Goal: Check status: Check status

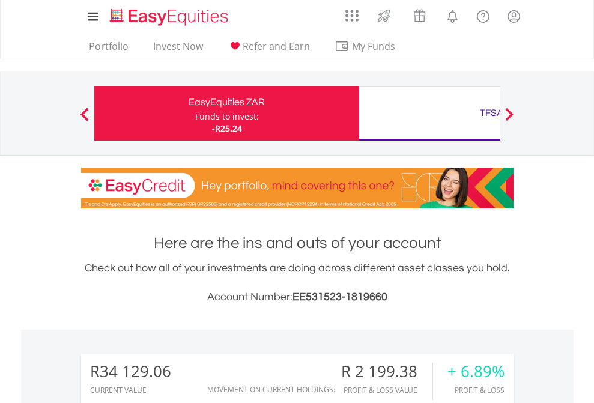
scroll to position [115, 189]
click at [195, 113] on div "Funds to invest:" at bounding box center [227, 116] width 64 height 12
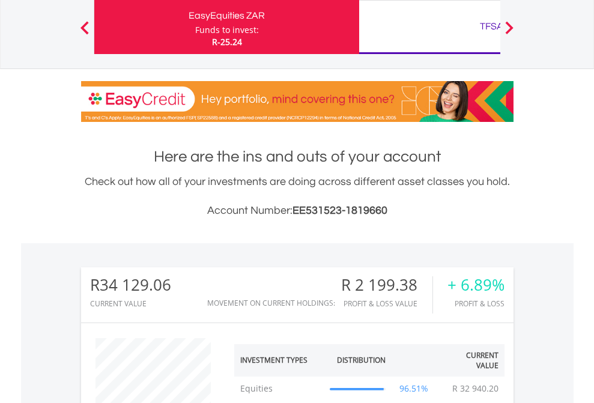
click at [429, 27] on div "TFSA" at bounding box center [491, 26] width 250 height 17
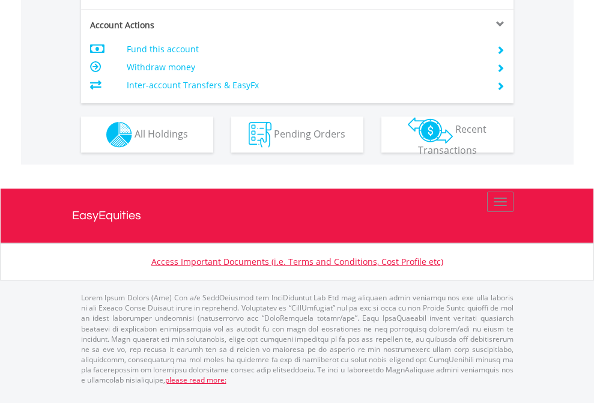
scroll to position [1151, 0]
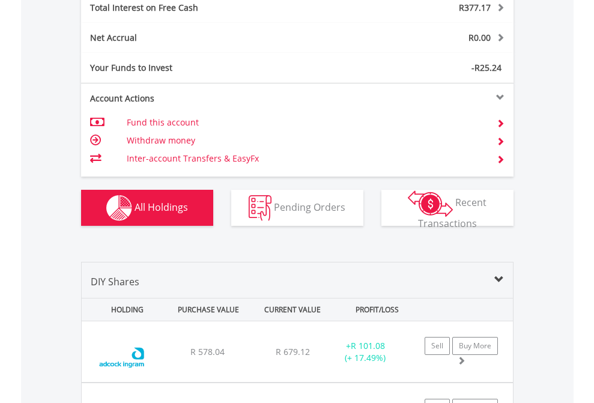
scroll to position [1384, 0]
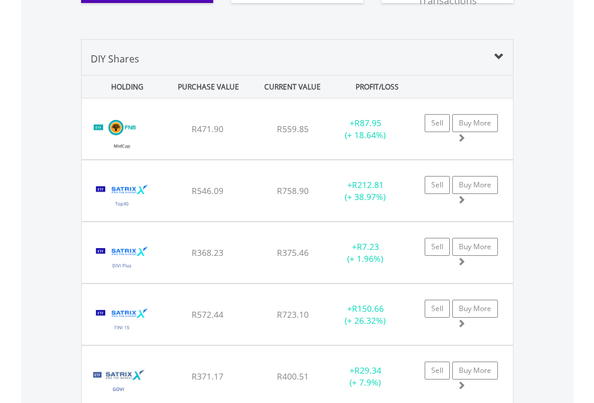
scroll to position [1408, 0]
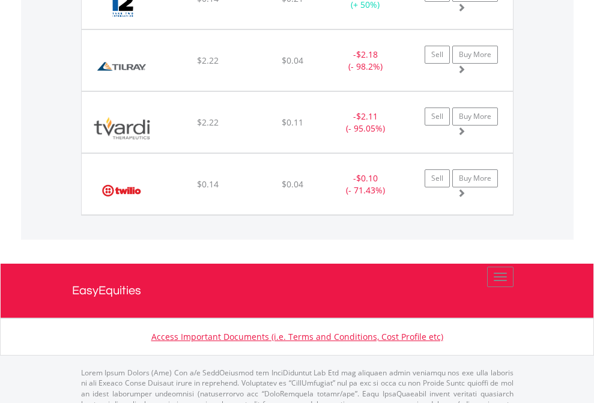
scroll to position [115, 189]
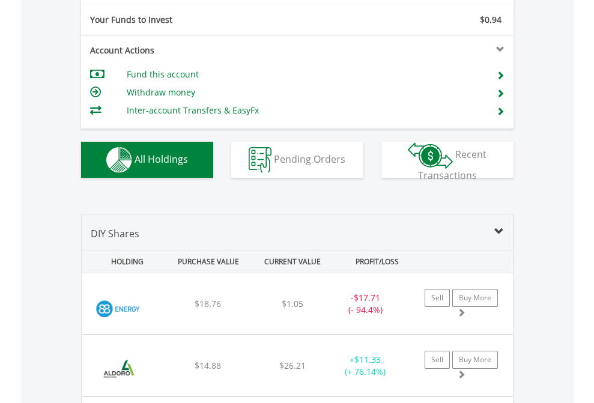
scroll to position [1335, 0]
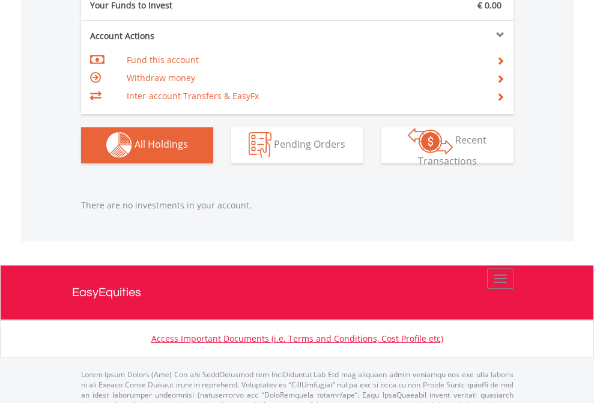
scroll to position [1189, 0]
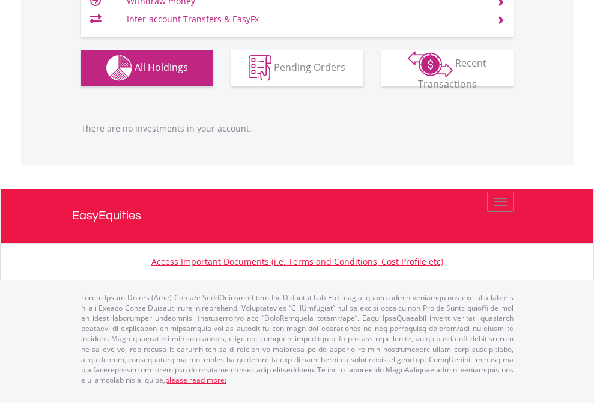
scroll to position [115, 189]
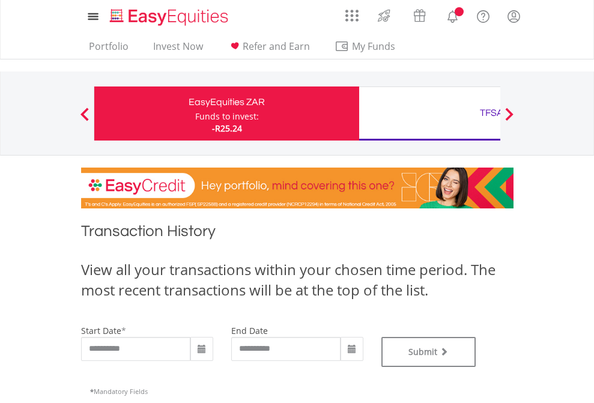
type input "**********"
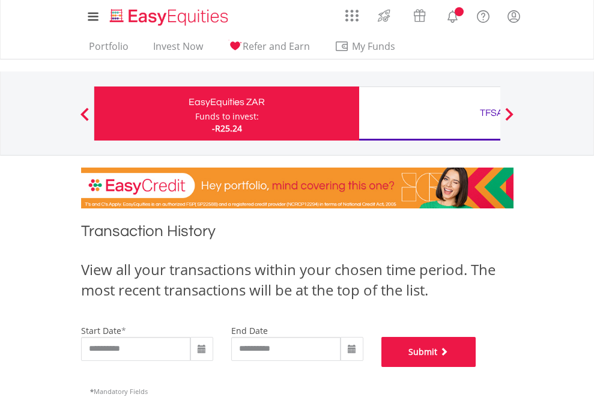
click at [476, 367] on button "Submit" at bounding box center [428, 352] width 95 height 30
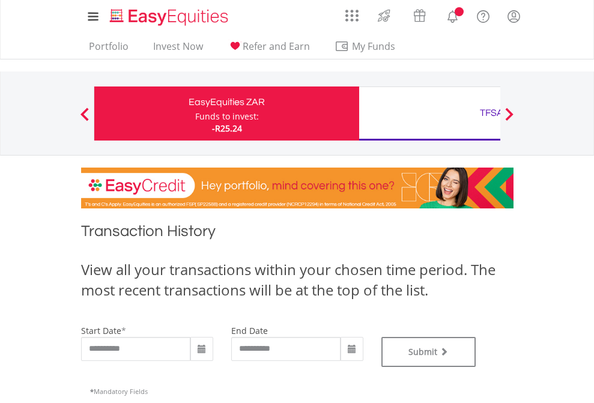
click at [429, 113] on div "TFSA" at bounding box center [491, 112] width 250 height 17
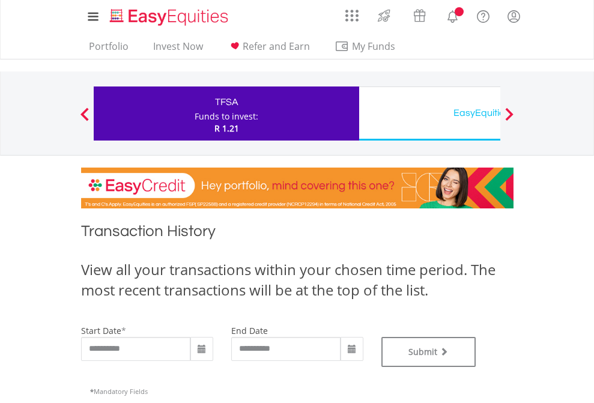
type input "**********"
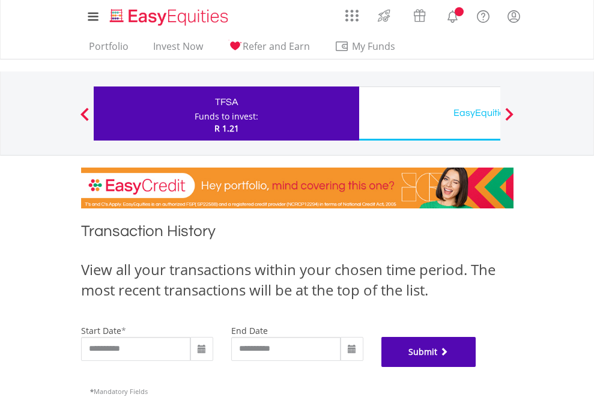
click at [476, 367] on button "Submit" at bounding box center [428, 352] width 95 height 30
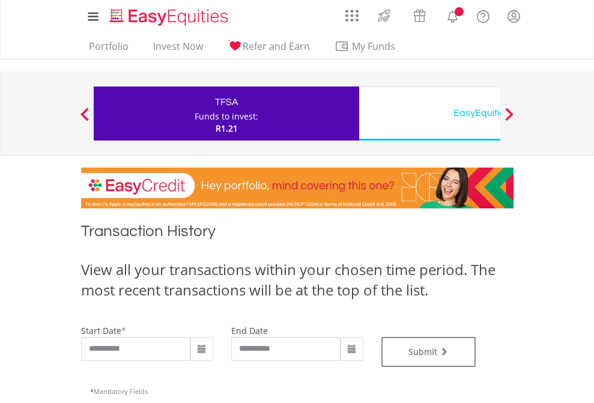
click at [429, 113] on div "EasyEquities USD" at bounding box center [491, 112] width 250 height 17
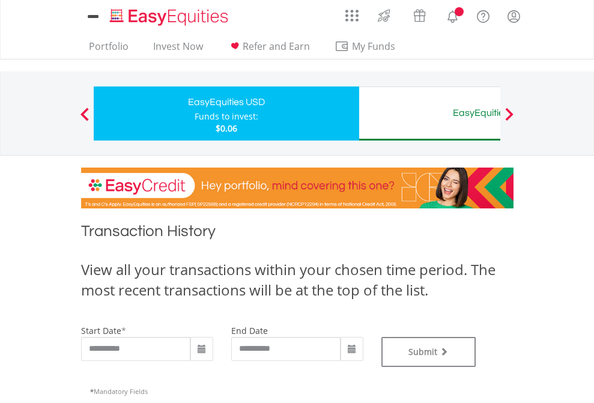
type input "**********"
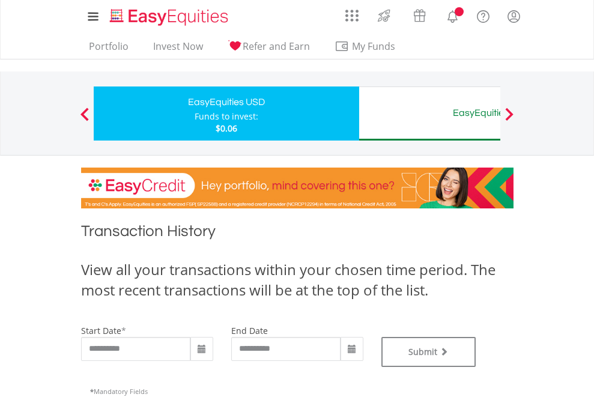
click at [429, 113] on div "EasyEquities AUD" at bounding box center [491, 112] width 250 height 17
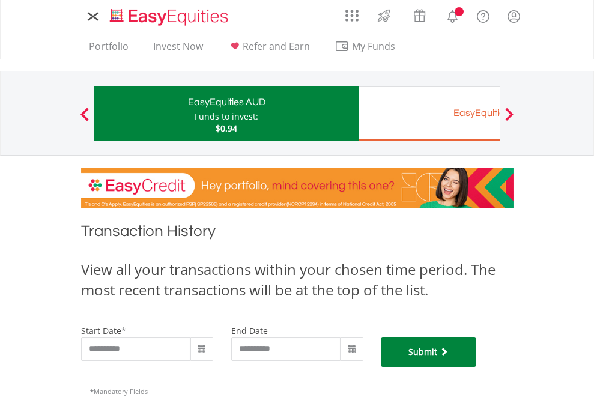
click at [476, 367] on button "Submit" at bounding box center [428, 352] width 95 height 30
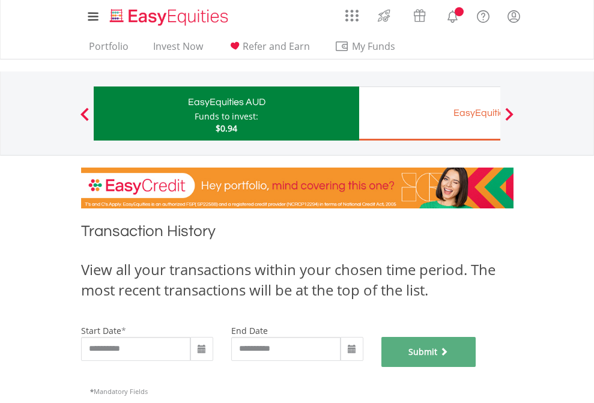
scroll to position [487, 0]
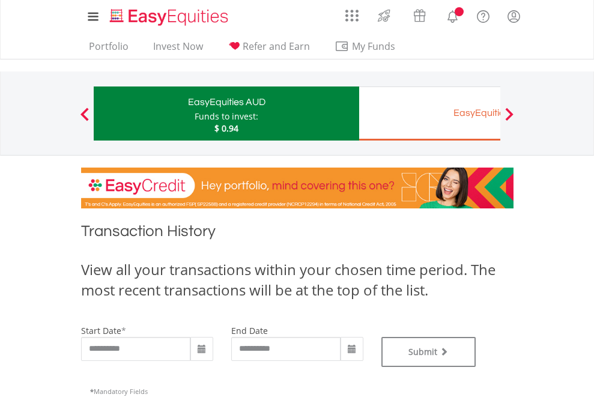
click at [429, 113] on div "EasyEquities EUR" at bounding box center [491, 112] width 250 height 17
type input "**********"
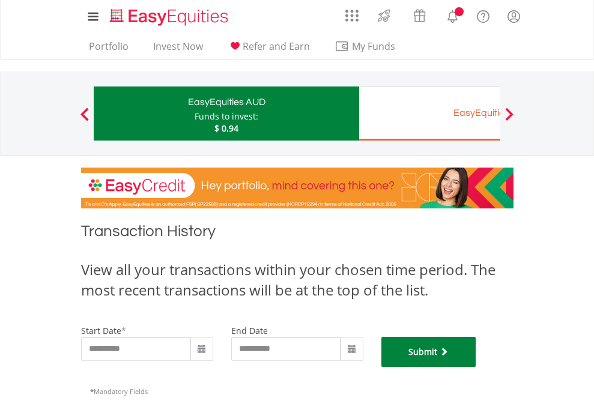
click at [476, 367] on button "Submit" at bounding box center [428, 352] width 95 height 30
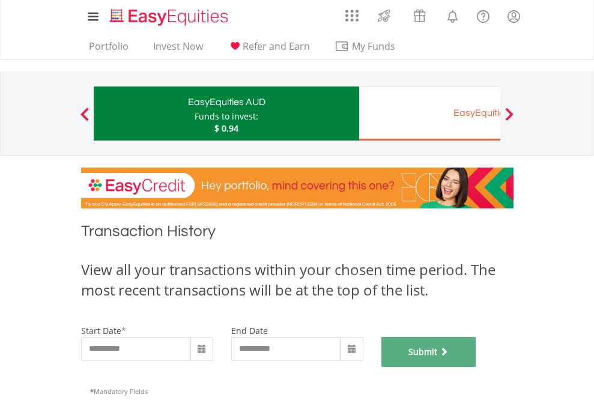
scroll to position [487, 0]
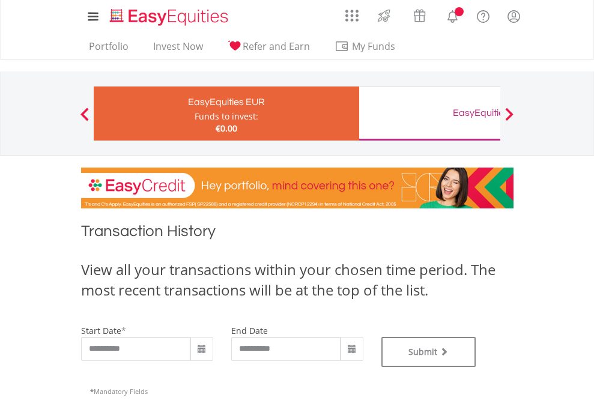
click at [429, 113] on div "EasyEquities GBP" at bounding box center [491, 112] width 250 height 17
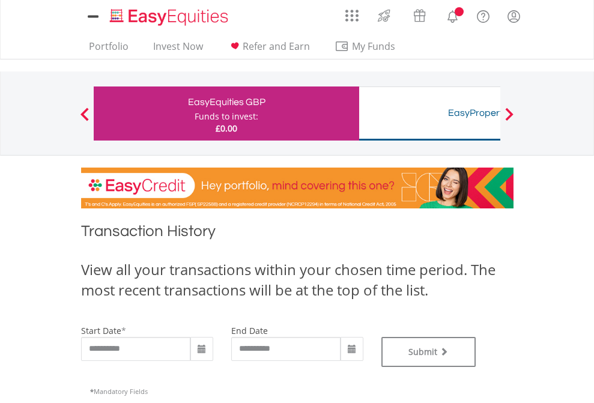
type input "**********"
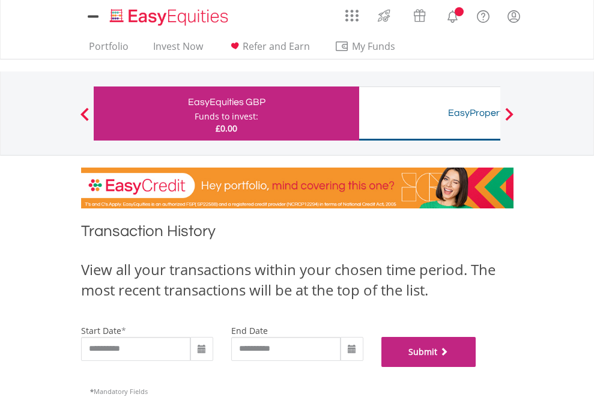
click at [476, 367] on button "Submit" at bounding box center [428, 352] width 95 height 30
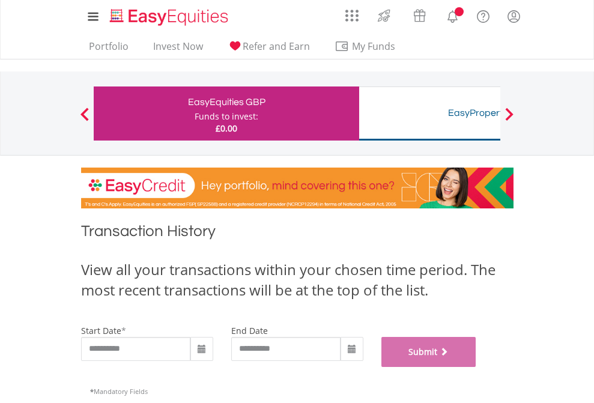
scroll to position [487, 0]
